Goal: Task Accomplishment & Management: Use online tool/utility

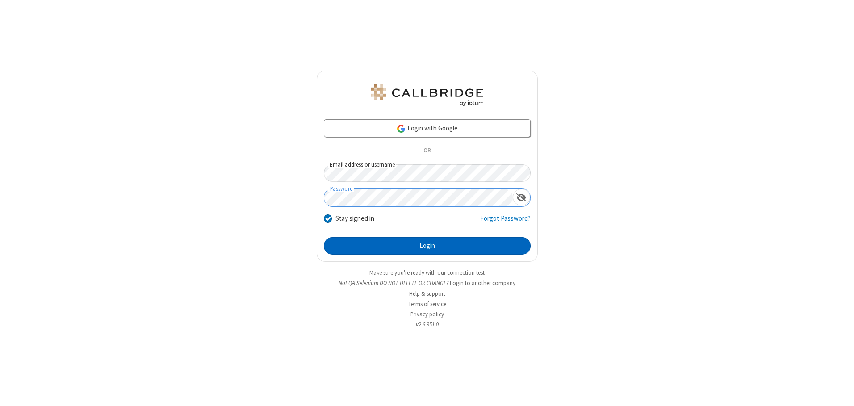
click at [427, 246] on button "Login" at bounding box center [427, 246] width 207 height 18
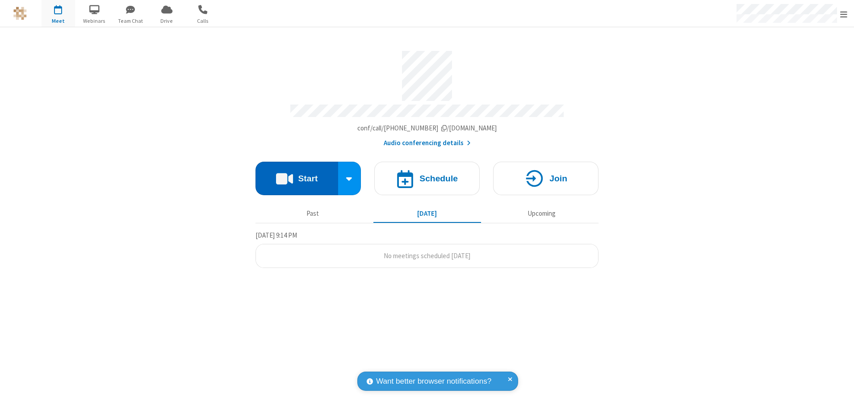
click at [297, 175] on button "Start" at bounding box center [296, 178] width 83 height 33
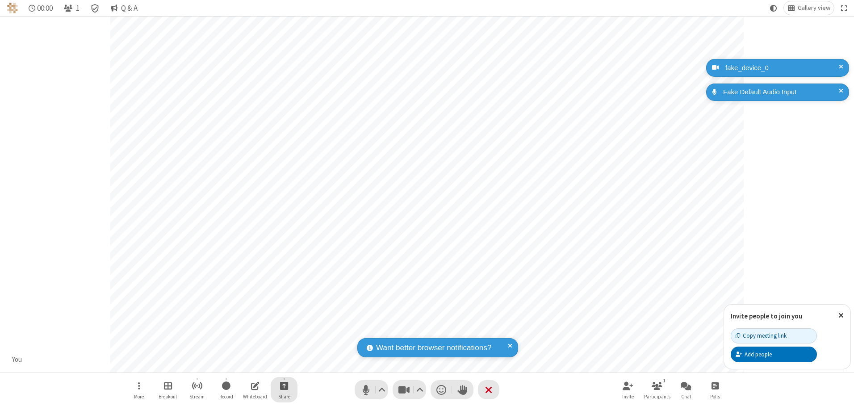
click at [284, 385] on span "Start sharing" at bounding box center [284, 385] width 8 height 11
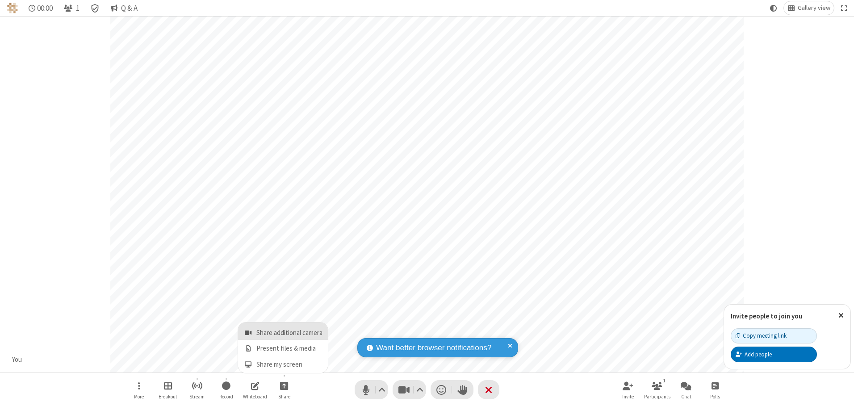
click at [284, 331] on span "Share additional camera" at bounding box center [289, 333] width 66 height 8
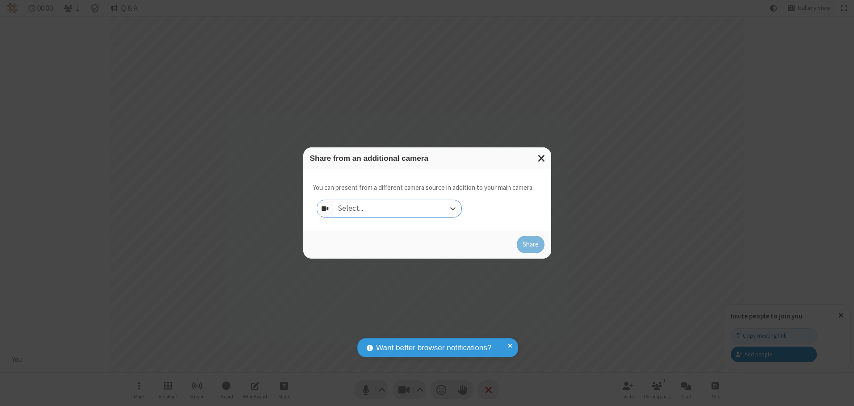
click at [397, 208] on div "Select..." at bounding box center [397, 208] width 128 height 17
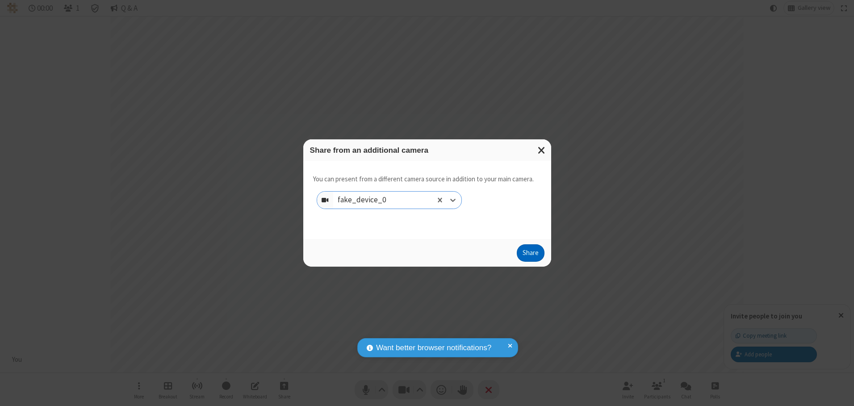
click at [530, 255] on button "Share" at bounding box center [531, 253] width 28 height 18
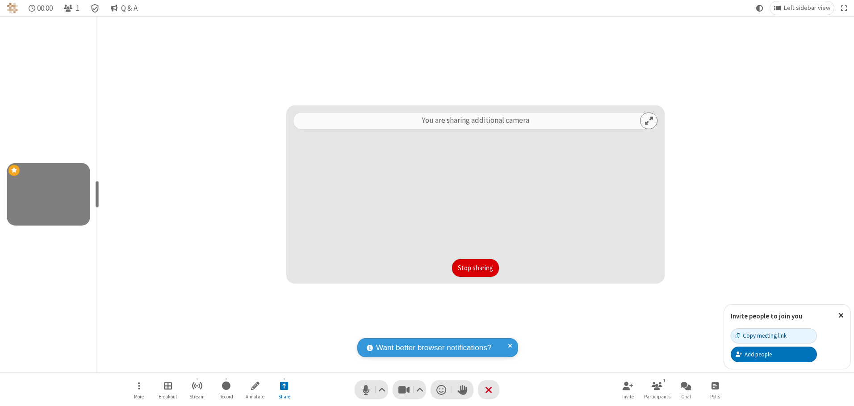
click at [475, 268] on button "Stop sharing" at bounding box center [475, 268] width 47 height 18
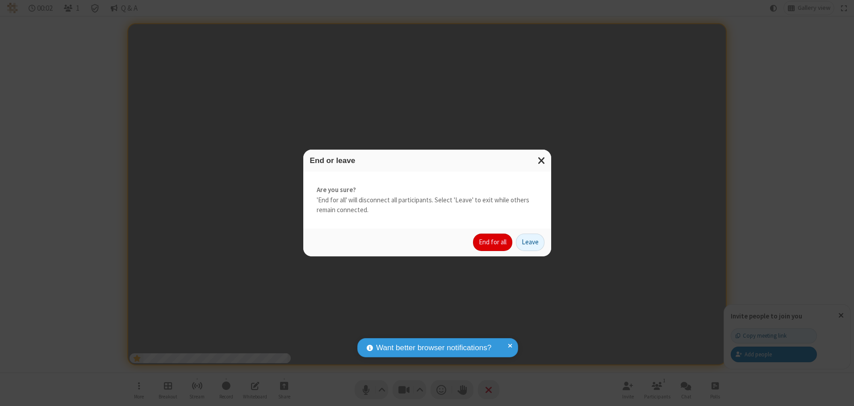
click at [493, 242] on button "End for all" at bounding box center [492, 243] width 39 height 18
